Goal: Navigation & Orientation: Find specific page/section

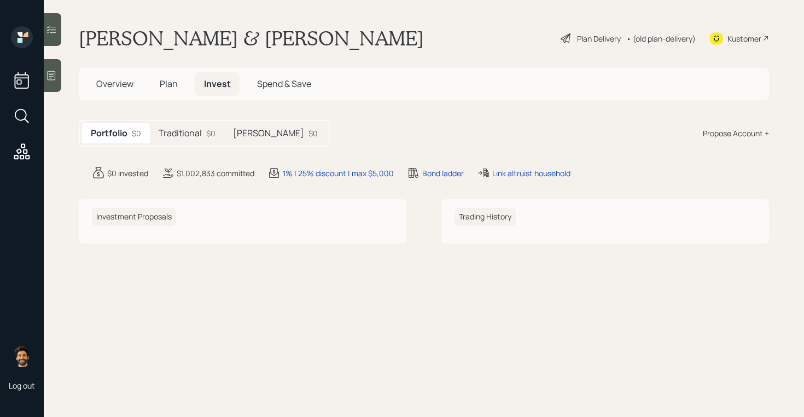
click at [199, 134] on h5 "Traditional" at bounding box center [180, 133] width 43 height 10
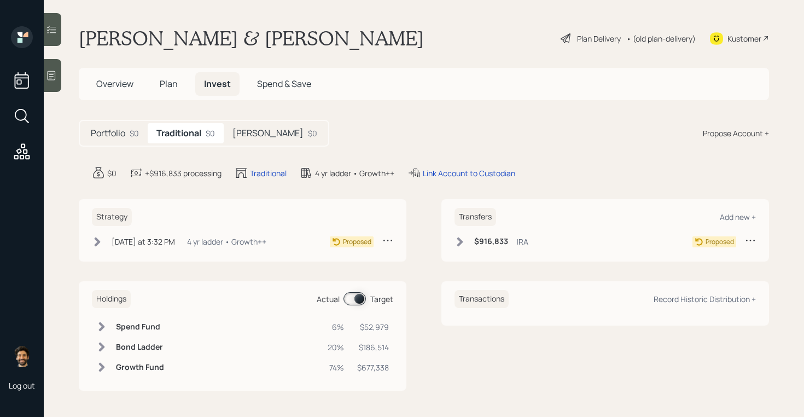
click at [262, 131] on h5 "Roth IRA" at bounding box center [268, 133] width 71 height 10
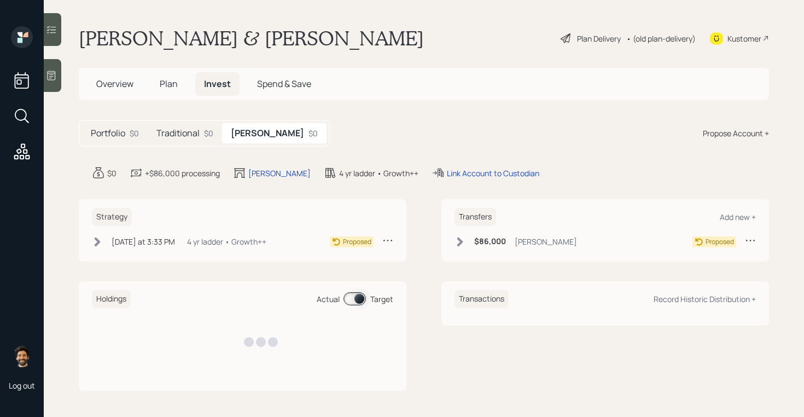
click at [210, 137] on div "$0" at bounding box center [208, 133] width 9 height 11
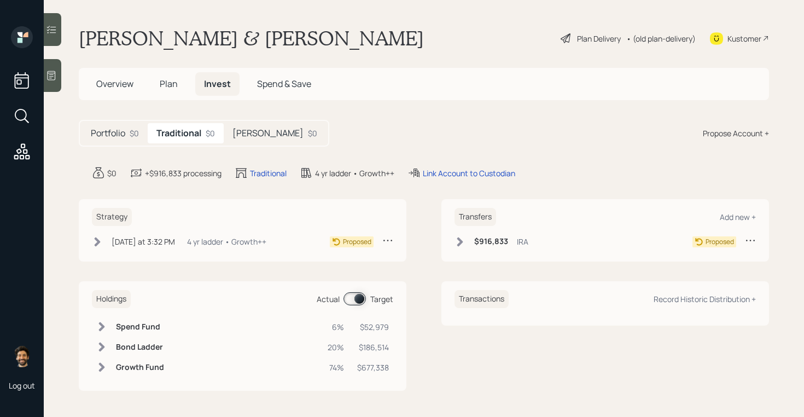
click at [161, 93] on h5 "Plan" at bounding box center [169, 84] width 36 height 24
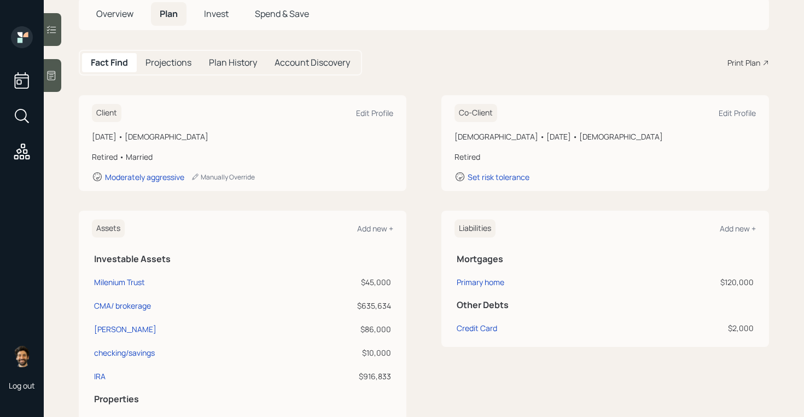
scroll to position [69, 0]
